Goal: Information Seeking & Learning: Learn about a topic

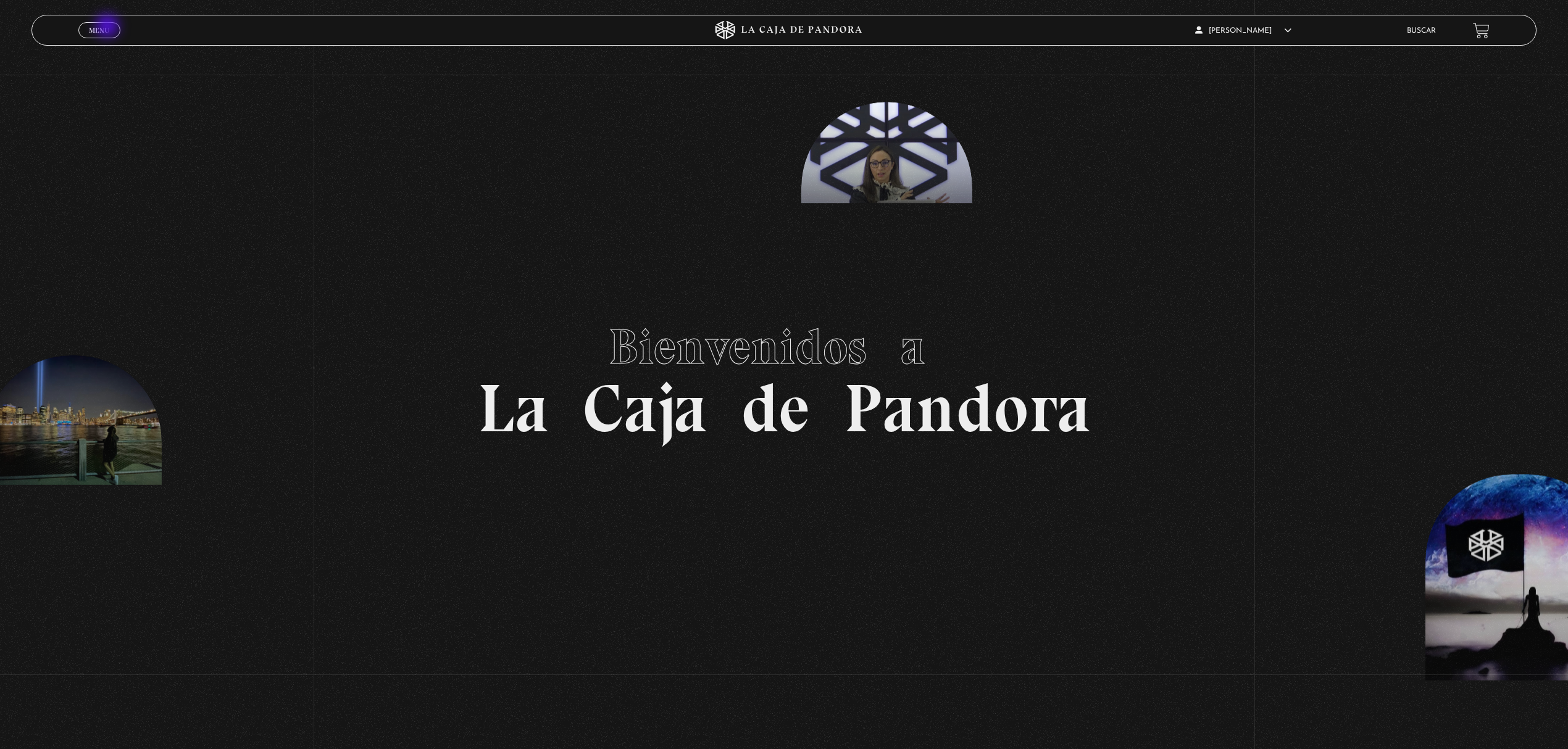
click at [109, 27] on span "Menu" at bounding box center [99, 30] width 21 height 7
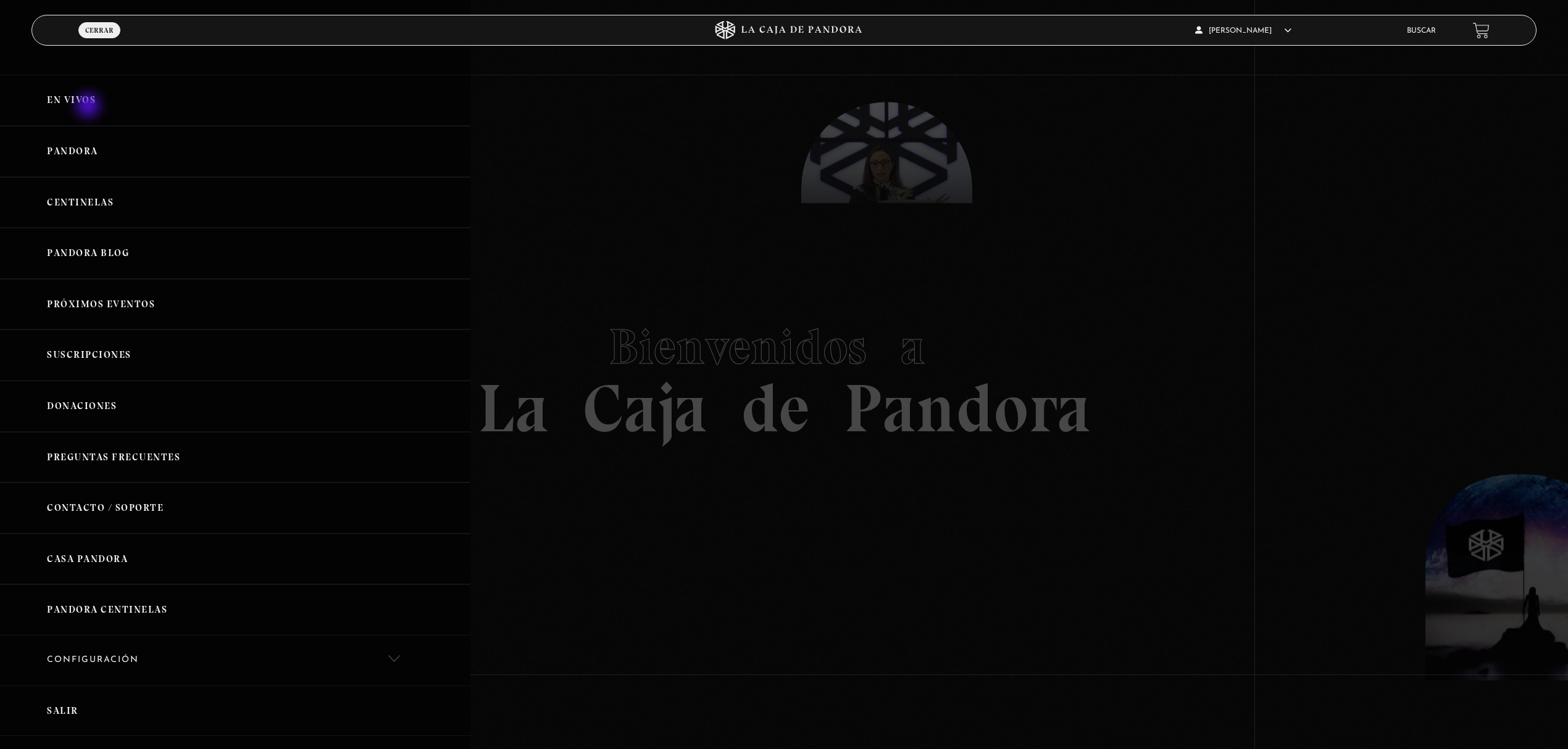
click at [90, 107] on link "En vivos" at bounding box center [235, 100] width 470 height 51
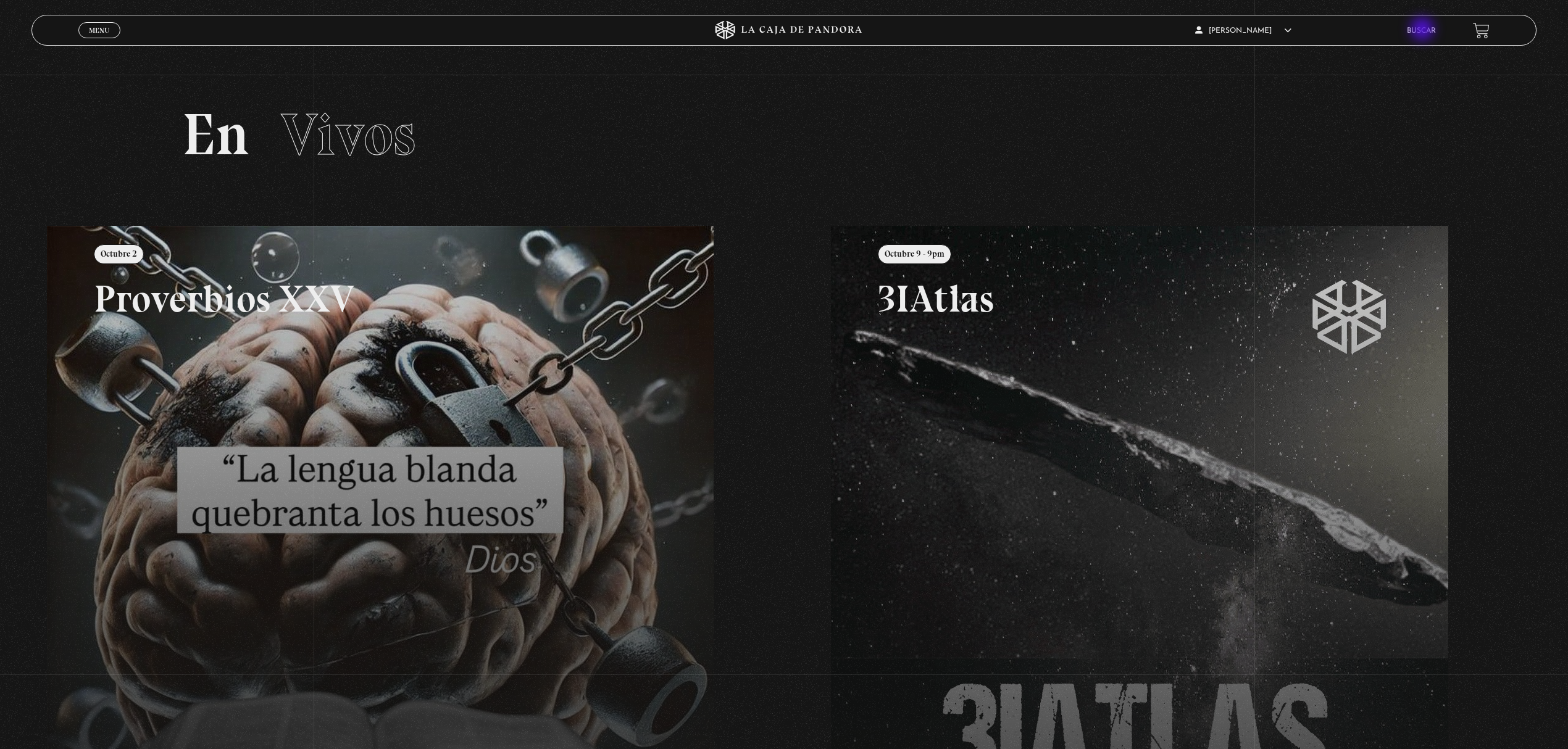
click at [1424, 30] on link "Buscar" at bounding box center [1421, 30] width 29 height 7
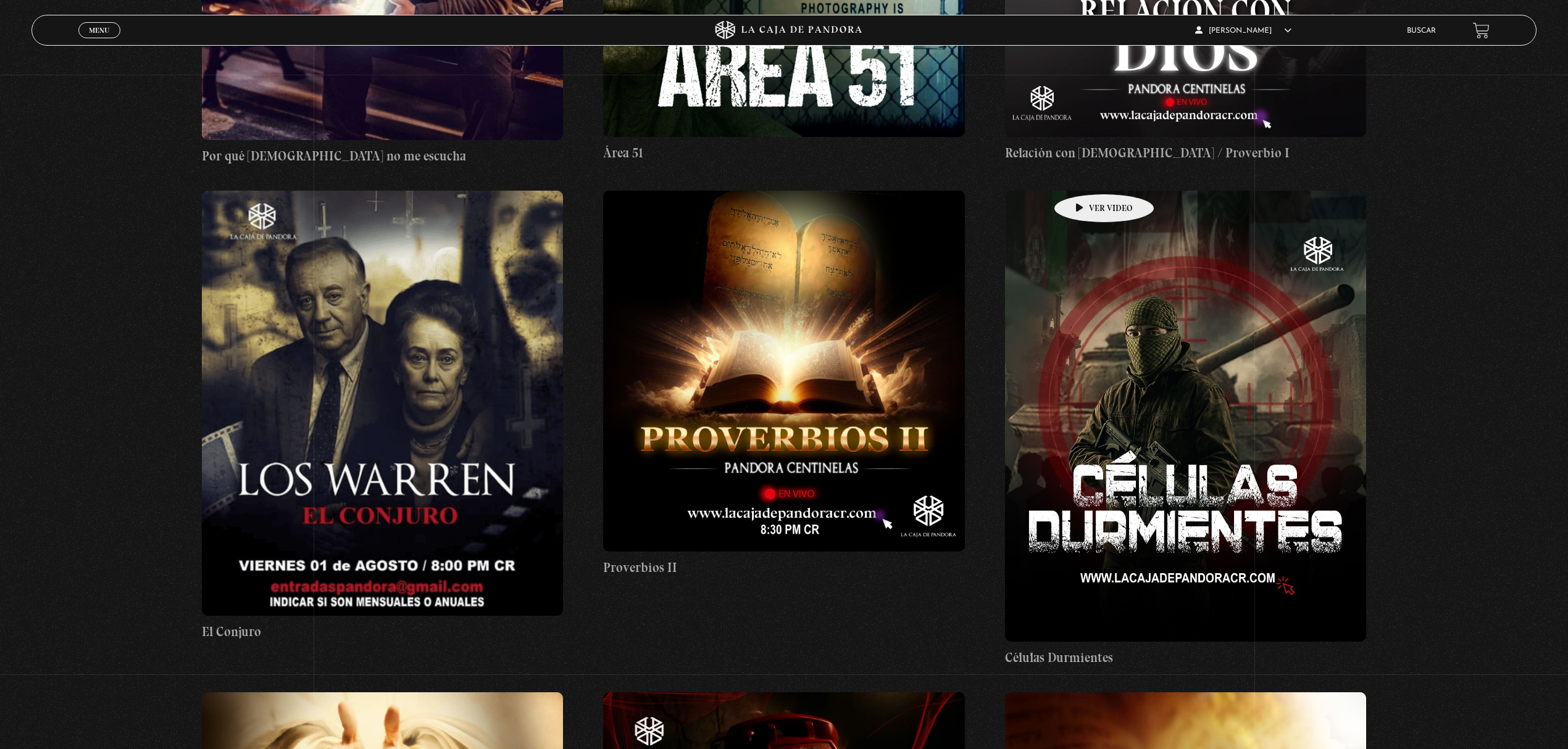
scroll to position [1645, 0]
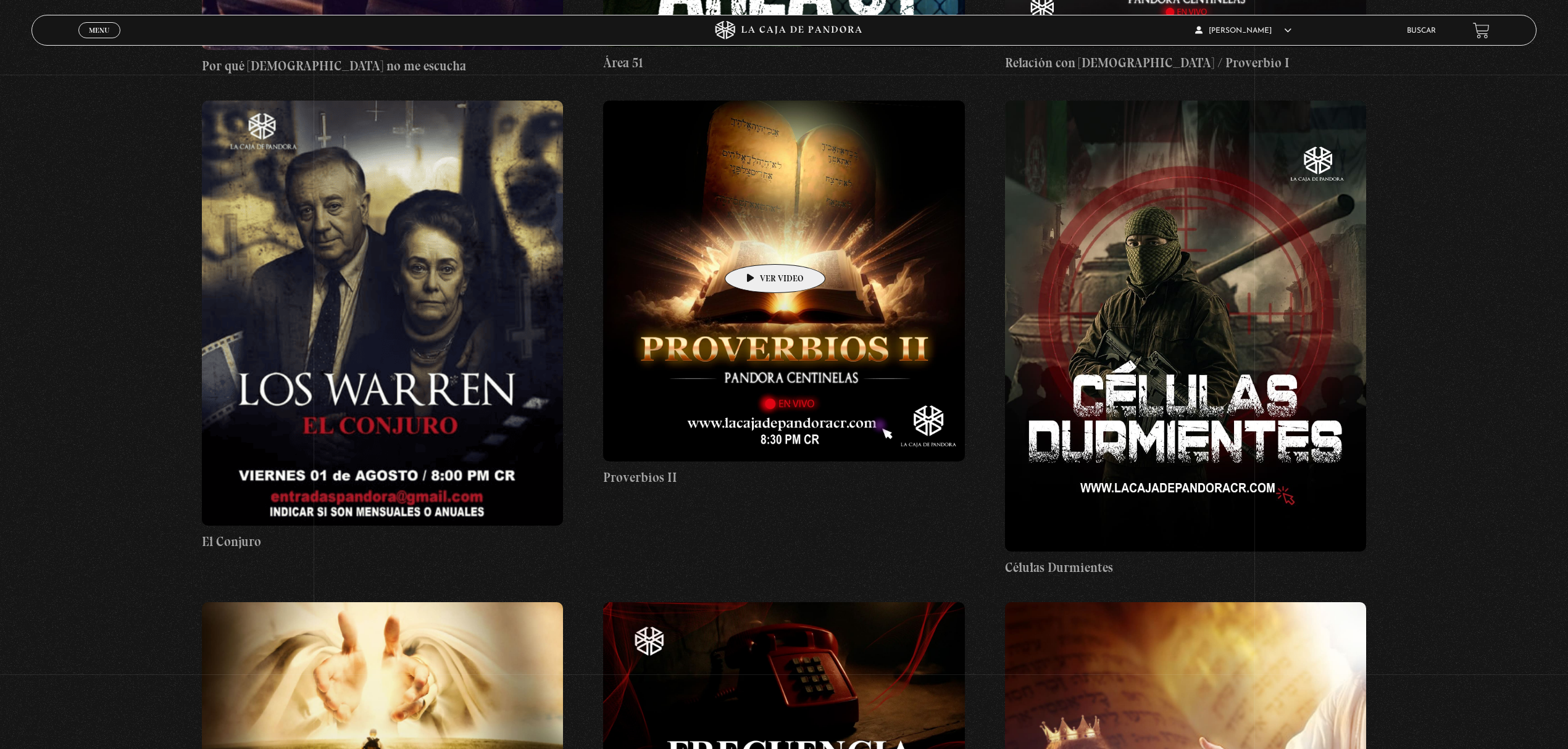
click at [756, 245] on figure at bounding box center [783, 281] width 362 height 361
